Goal: Information Seeking & Learning: Learn about a topic

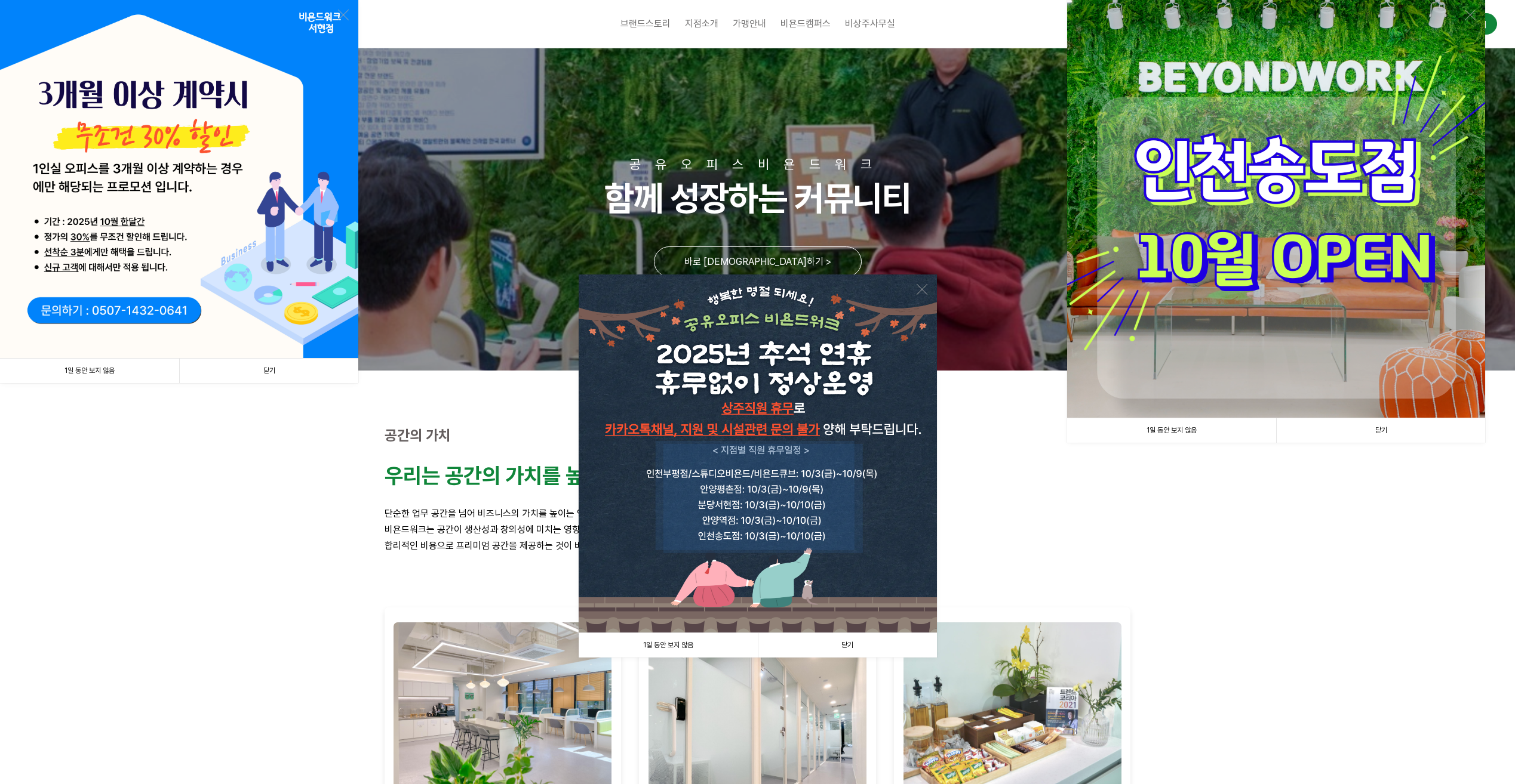
click at [270, 372] on link "닫기" at bounding box center [268, 371] width 179 height 24
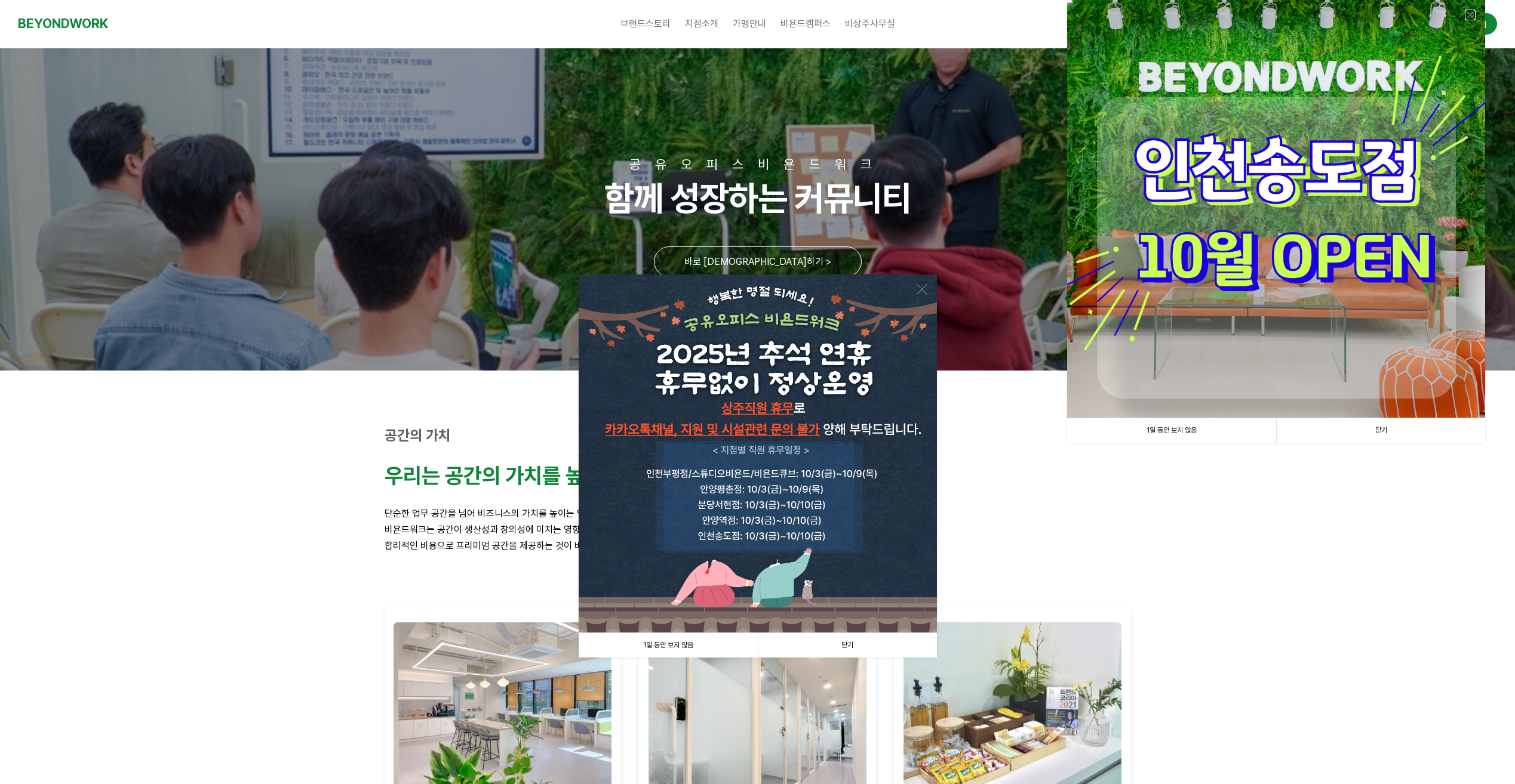
click at [1467, 14] on link at bounding box center [1470, 15] width 11 height 11
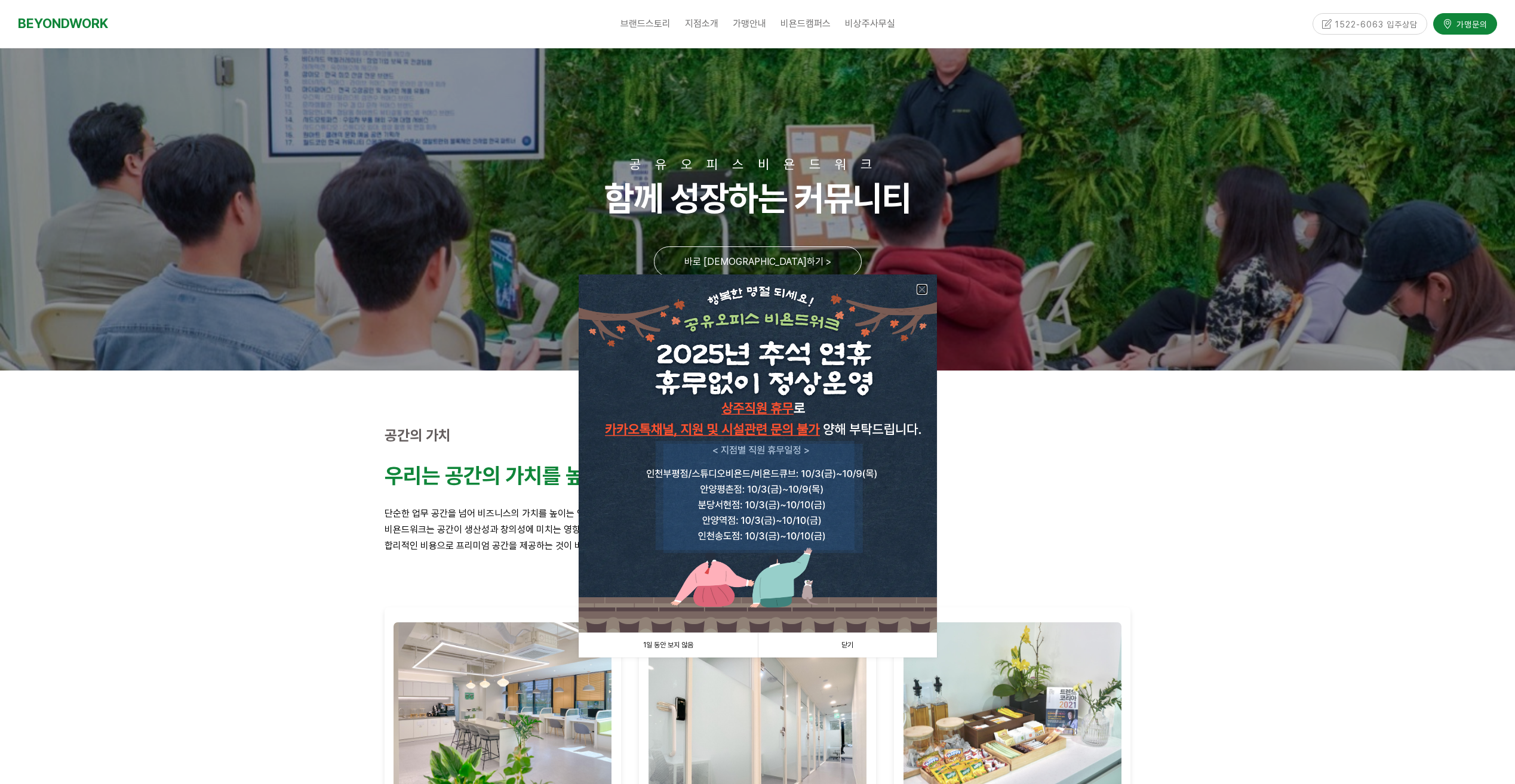
click at [917, 291] on link at bounding box center [922, 290] width 11 height 11
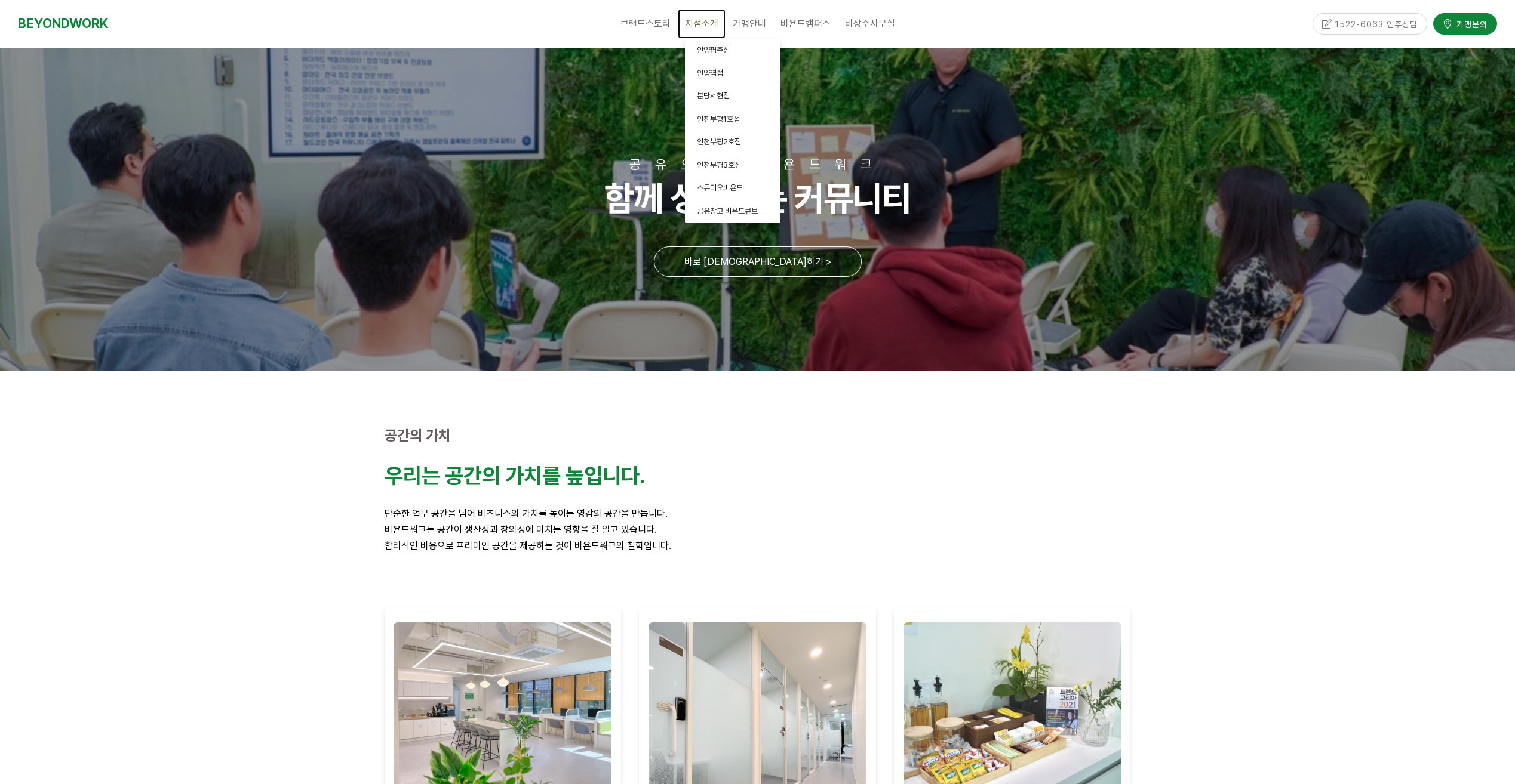
click at [706, 21] on span "지점소개" at bounding box center [702, 23] width 34 height 11
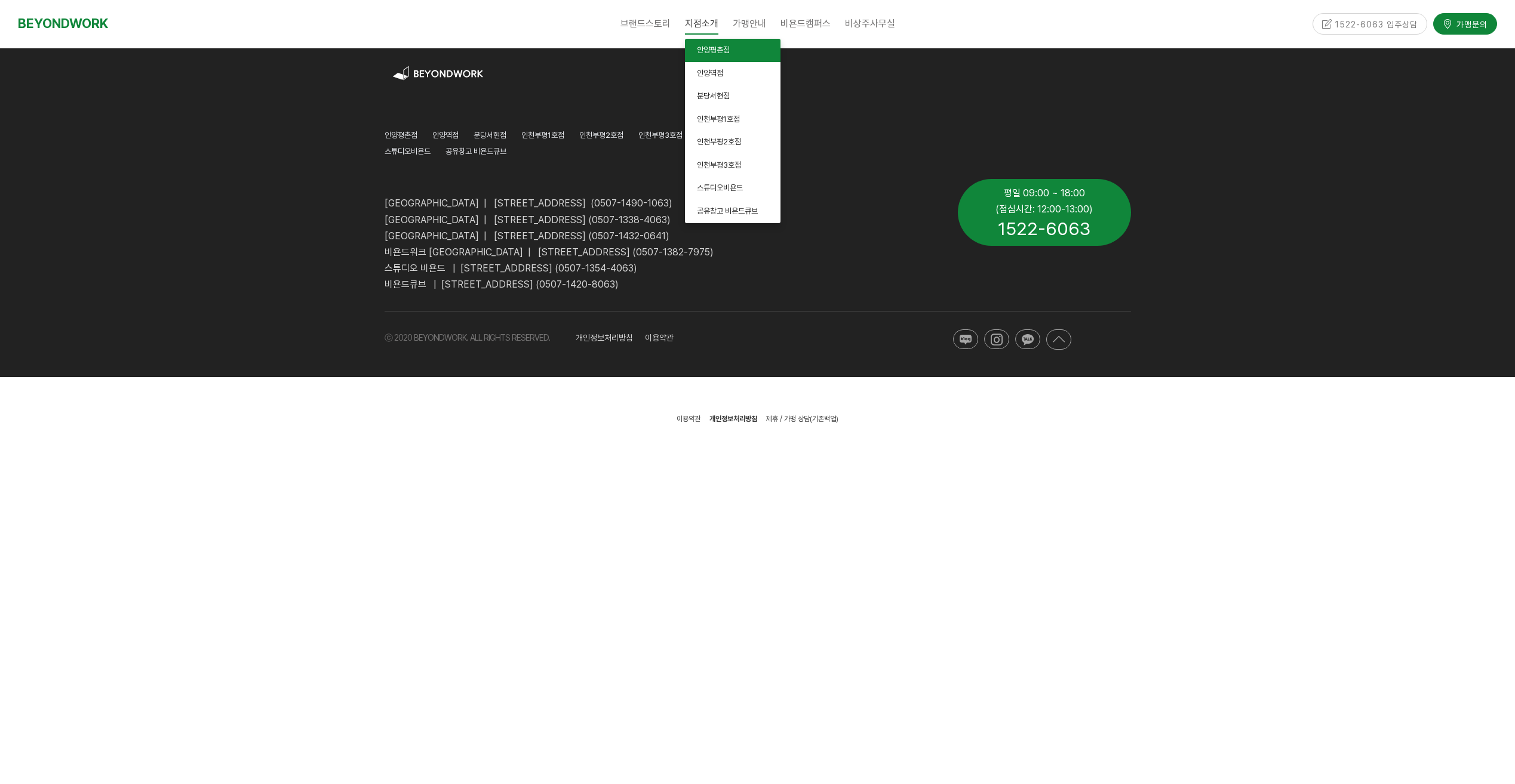
click at [711, 47] on span "안양평촌점" at bounding box center [714, 50] width 33 height 9
click at [723, 50] on span "안양평촌점" at bounding box center [714, 50] width 33 height 9
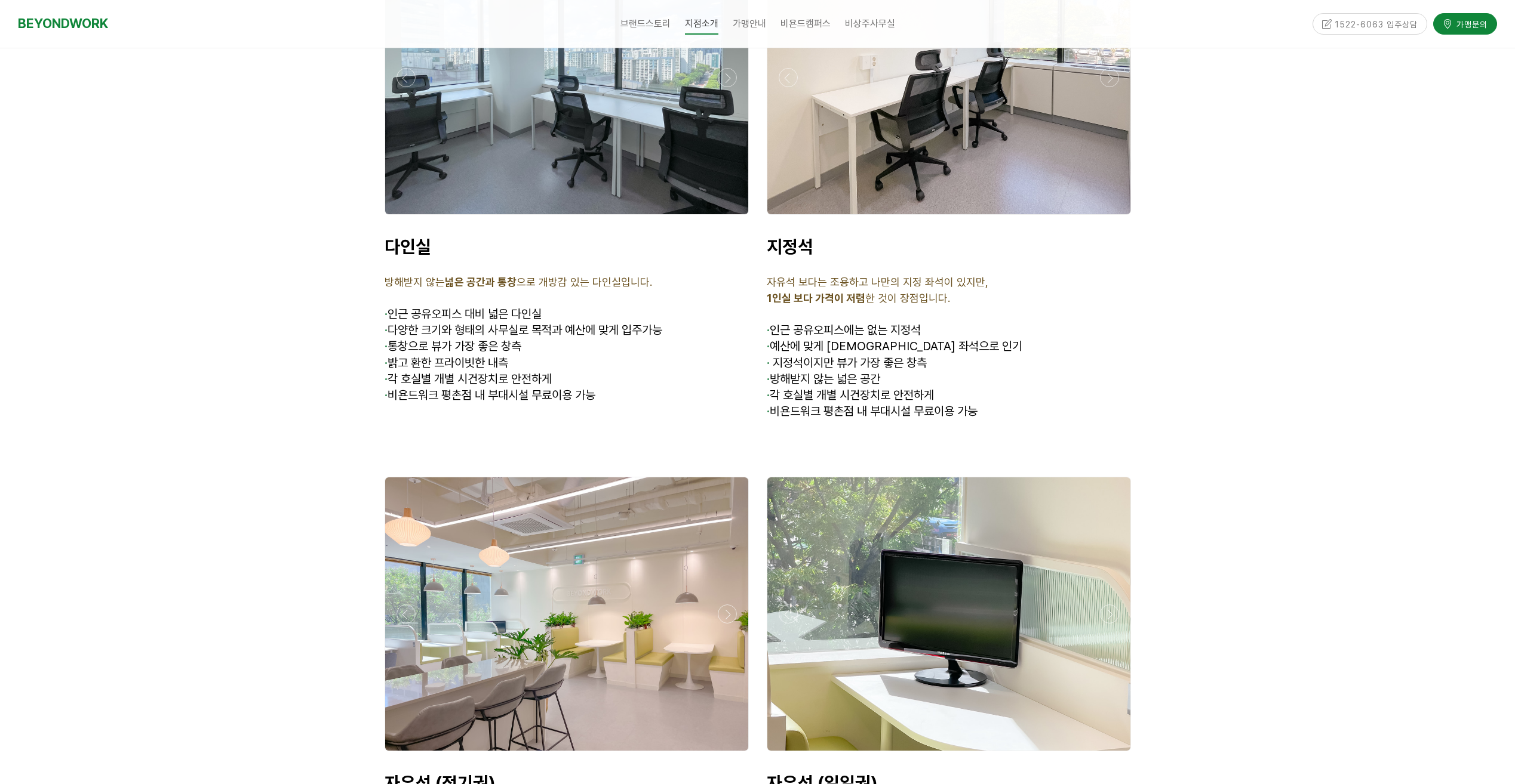
scroll to position [3939, 0]
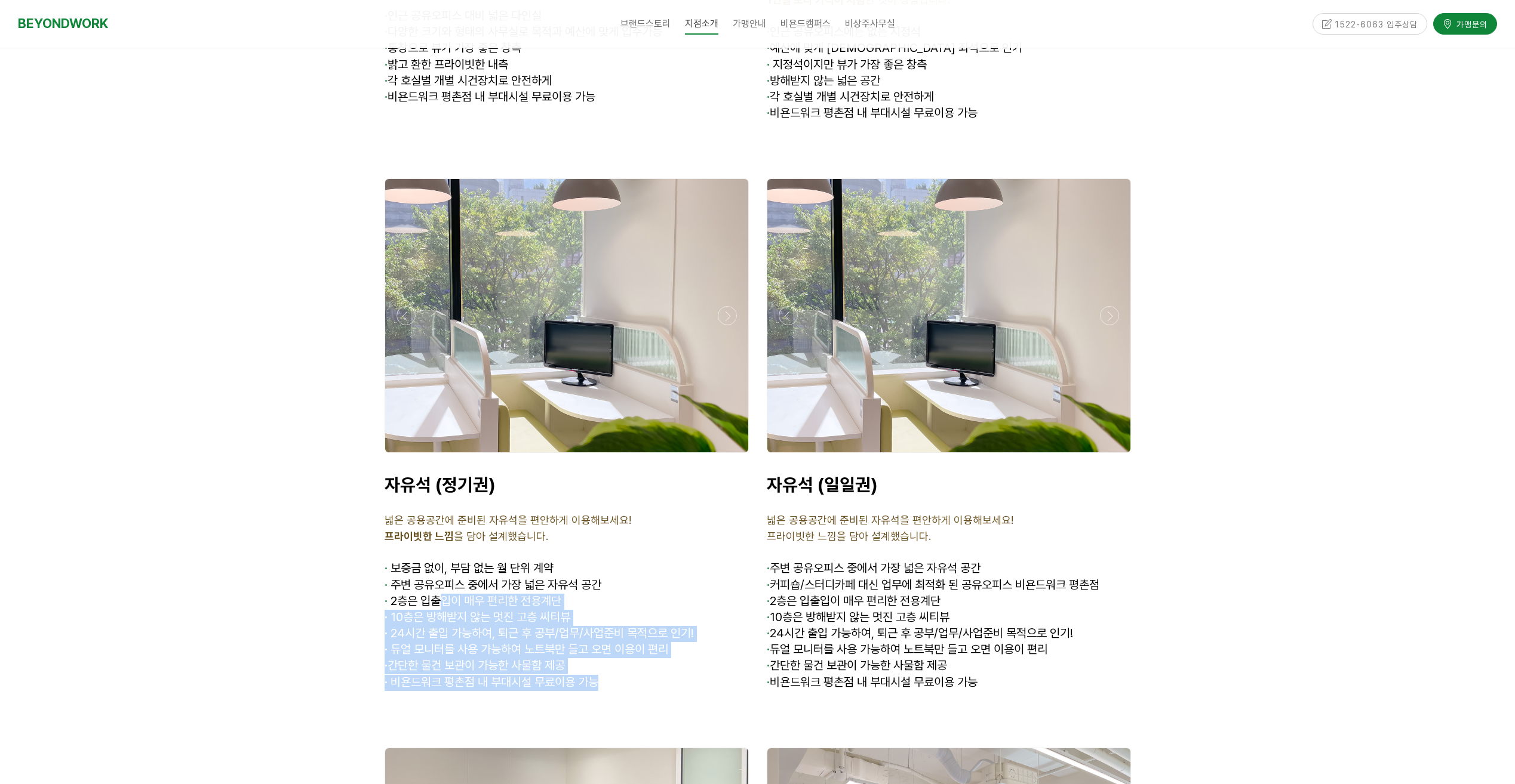
drag, startPoint x: 446, startPoint y: 534, endPoint x: 645, endPoint y: 624, distance: 218.4
click at [645, 624] on div "자유석 (정기권) 넓은 공용공간에 준비된 자유석을 편안하게 이용해보세요! 프라이빗한 느낌 을 담아 설계했습니다. · 보증금 없이, 부담 없는 …" at bounding box center [566, 582] width 364 height 217
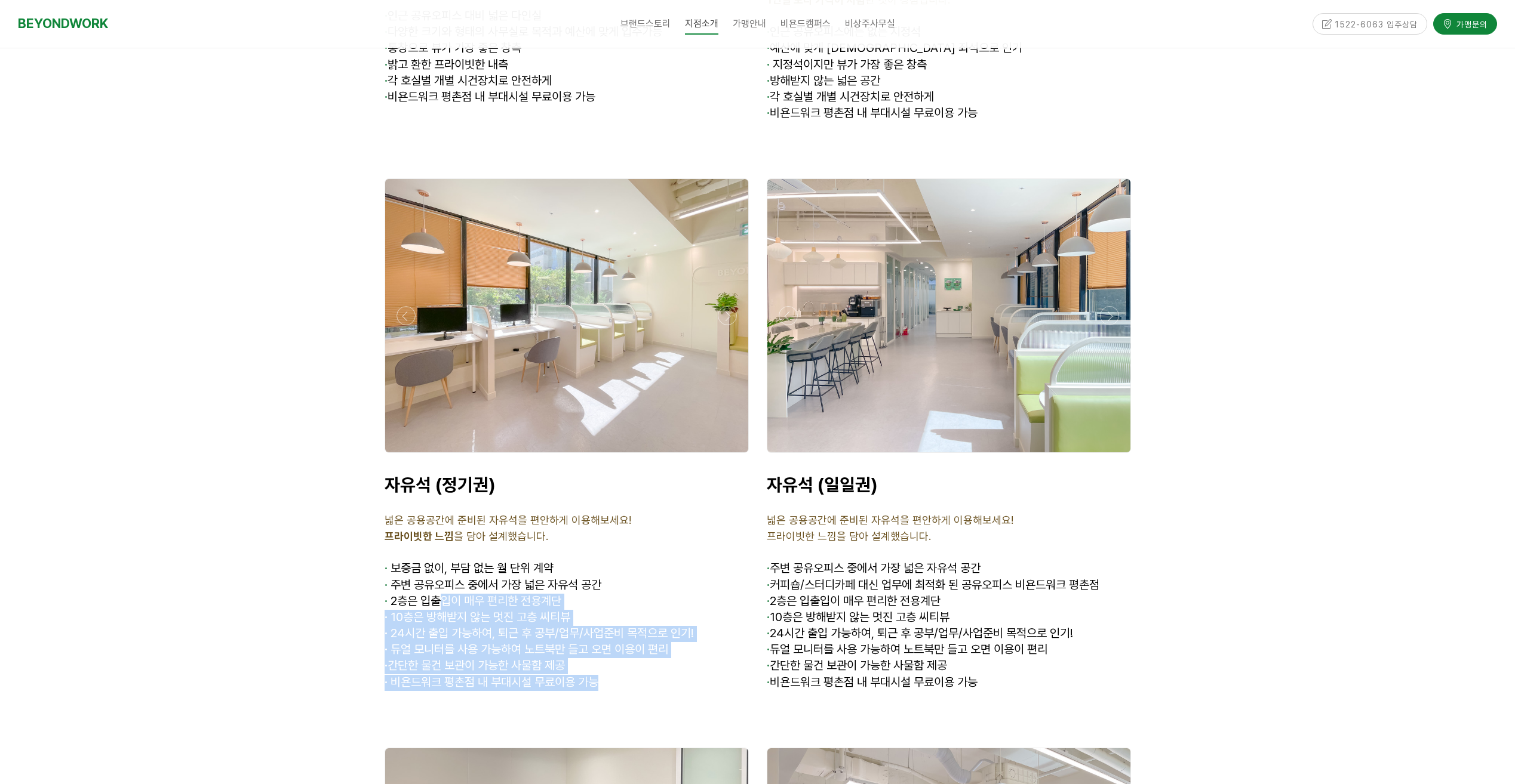
drag, startPoint x: 645, startPoint y: 624, endPoint x: 462, endPoint y: 592, distance: 185.8
click at [462, 643] on p "· 듀얼 모니터를 사용 가능하여 노트북만 들고 오면 이용이 편리" at bounding box center [566, 650] width 364 height 16
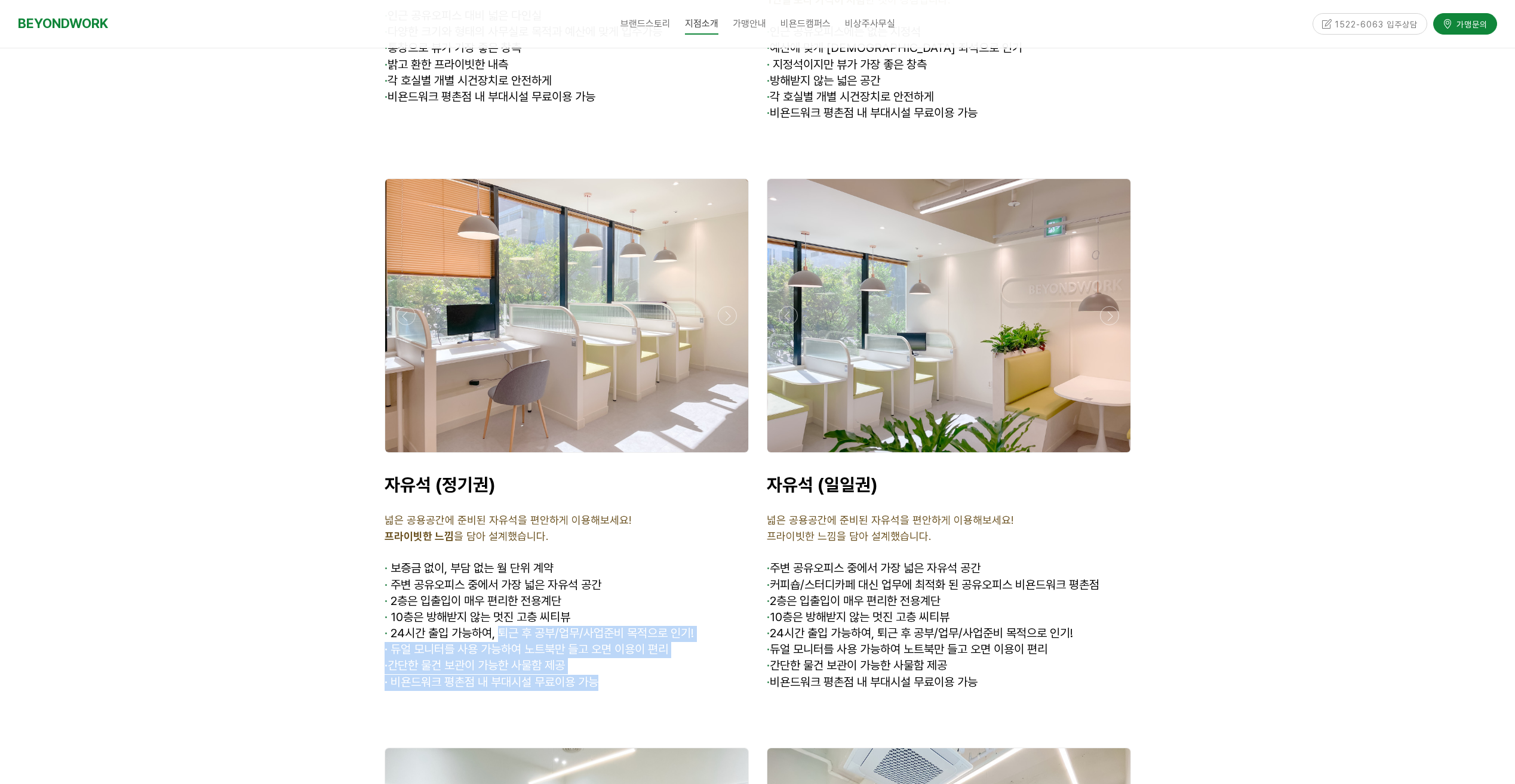
drag, startPoint x: 501, startPoint y: 566, endPoint x: 651, endPoint y: 625, distance: 161.2
click at [651, 625] on div "자유석 (정기권) 넓은 공용공간에 준비된 자유석을 편안하게 이용해보세요! 프라이빗한 느낌 을 담아 설계했습니다. · 보증금 없이, 부담 없는 …" at bounding box center [566, 582] width 364 height 217
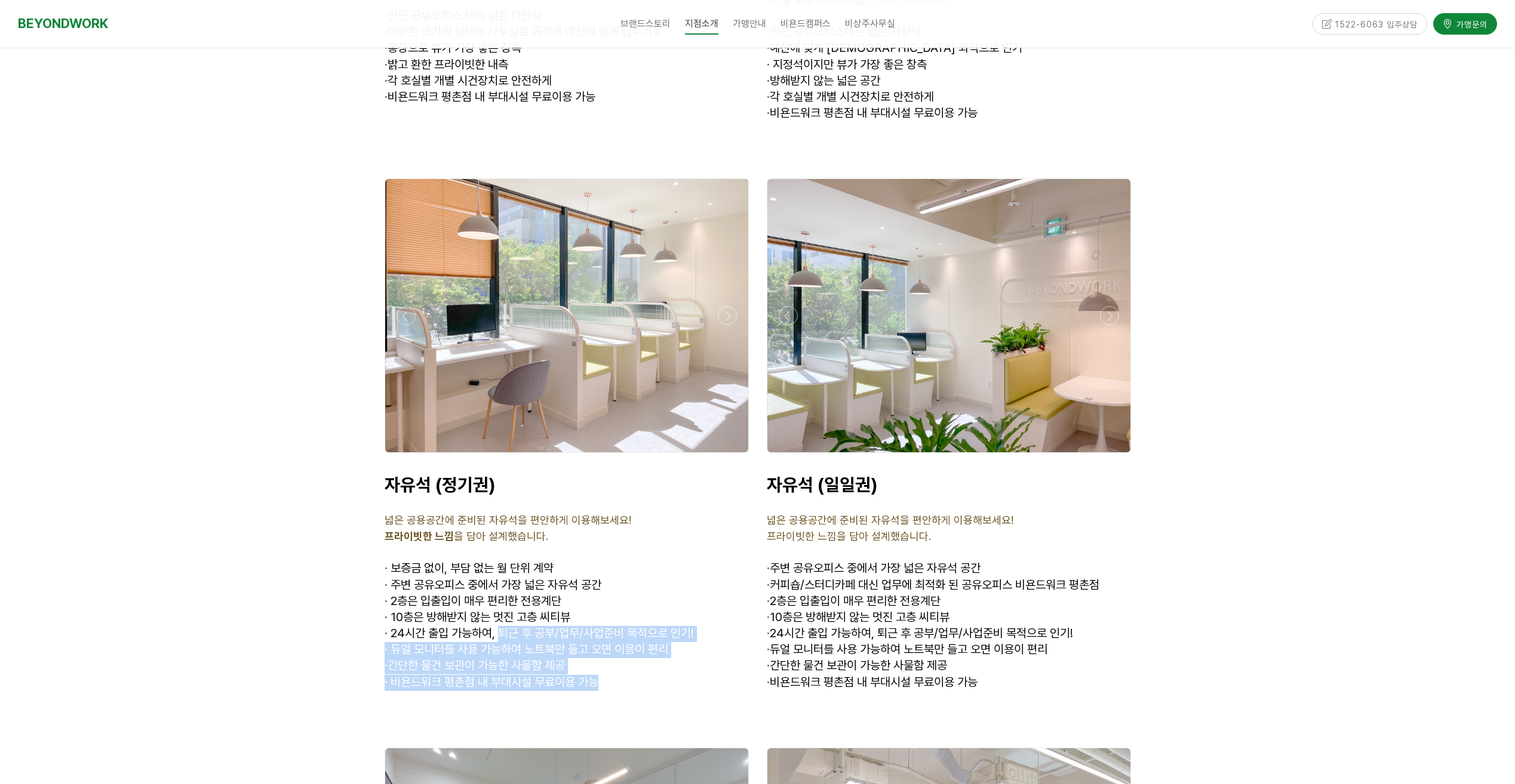
drag, startPoint x: 651, startPoint y: 625, endPoint x: 560, endPoint y: 614, distance: 91.7
click at [560, 675] on span "· 비욘드워크 평촌점 내 부대시설 무료이용 가능" at bounding box center [491, 682] width 214 height 15
drag, startPoint x: 602, startPoint y: 617, endPoint x: 415, endPoint y: 529, distance: 206.7
click at [415, 529] on div "자유석 (정기권) 넓은 공용공간에 준비된 자유석을 편안하게 이용해보세요! 프라이빗한 느낌 을 담아 설계했습니다. · 보증금 없이, 부담 없는 …" at bounding box center [566, 582] width 364 height 217
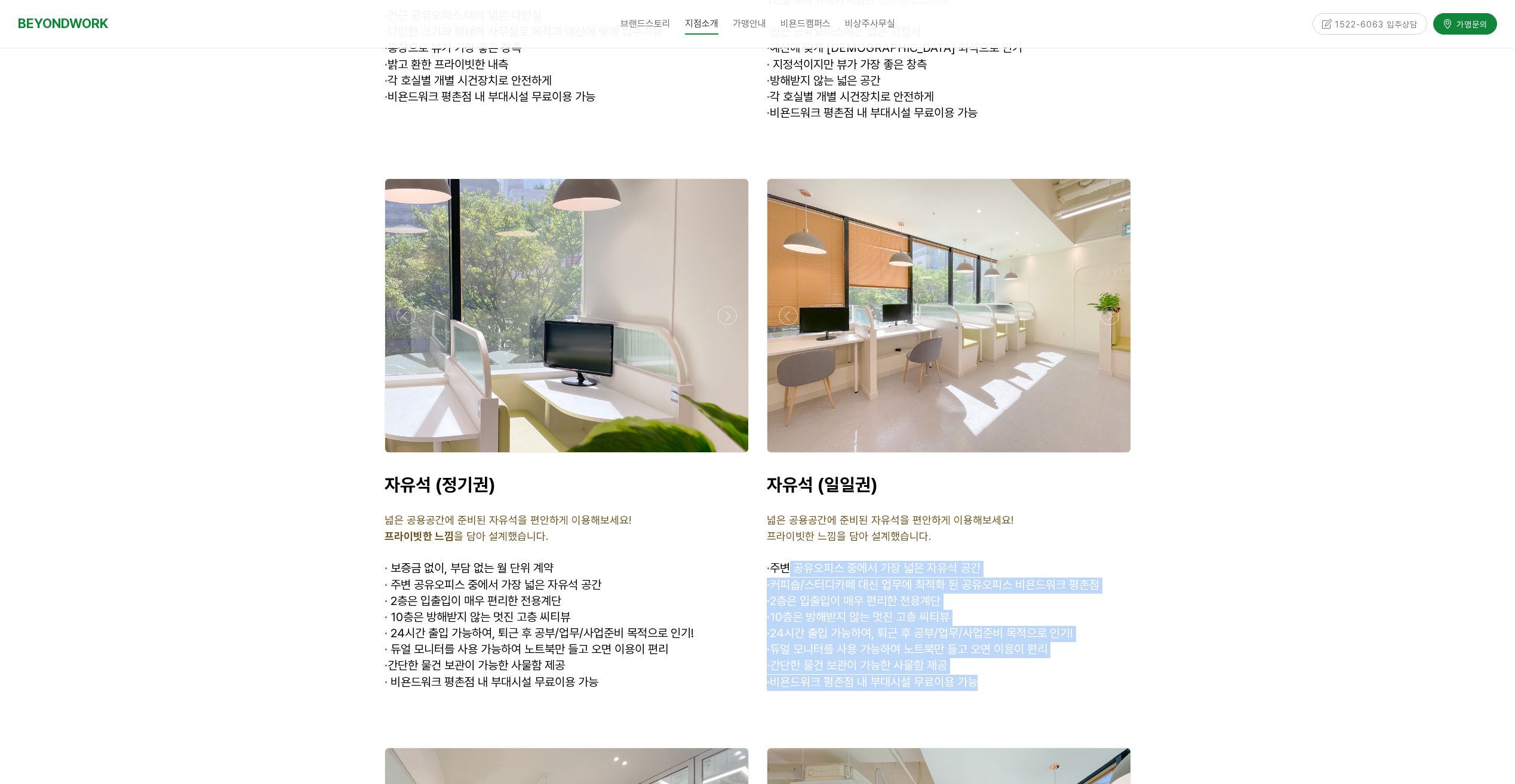
drag, startPoint x: 790, startPoint y: 504, endPoint x: 1018, endPoint y: 618, distance: 254.9
click at [1018, 618] on div "자유석 (일일권) 넓은 공용공간에 준비된 자유석을 편안하게 이용해보세요! 프라이빗한 느낌을 담아 설계했습니다. · 주변 공유오피스 중에서 가장…" at bounding box center [948, 582] width 364 height 217
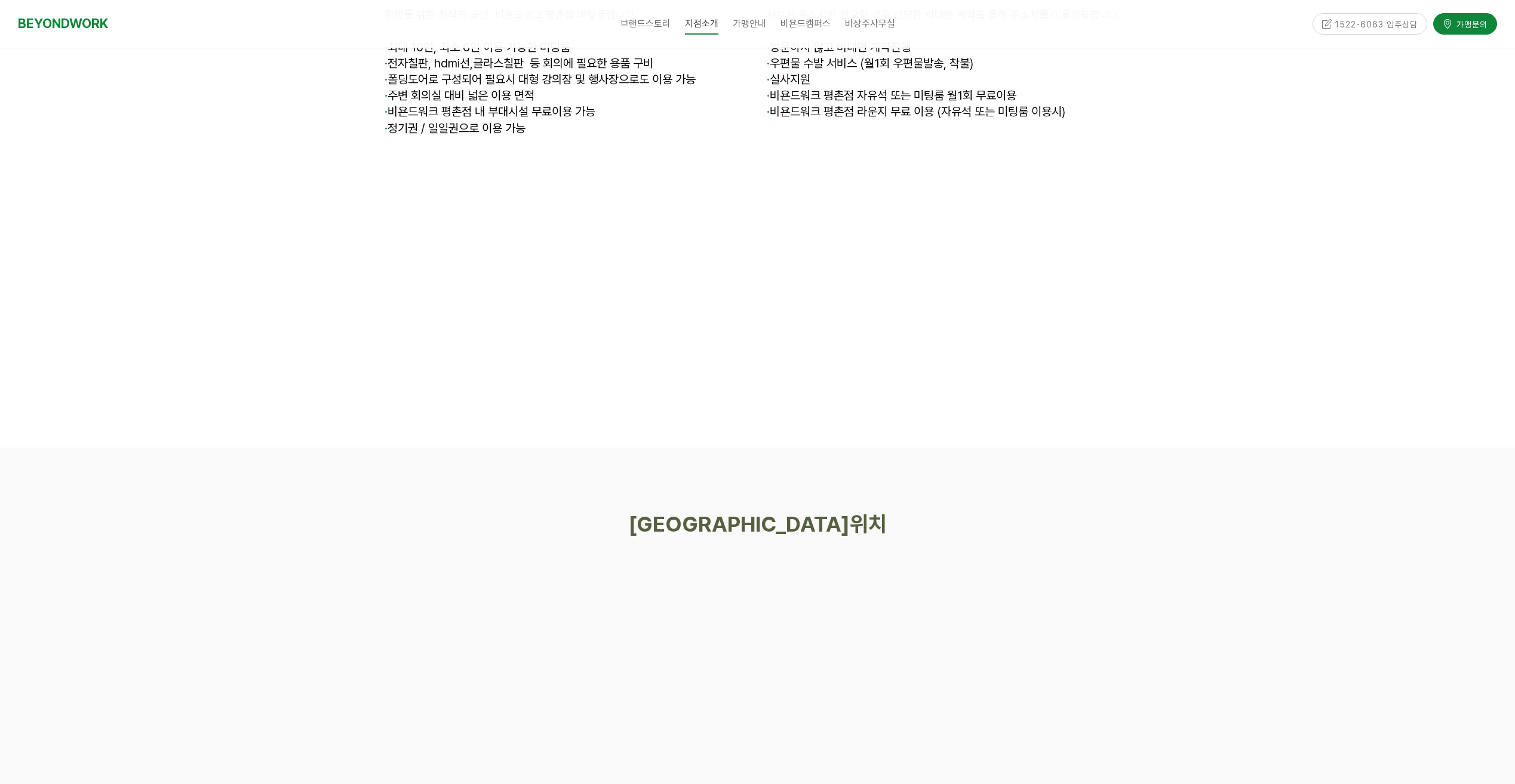
scroll to position [5074, 0]
